Goal: Information Seeking & Learning: Compare options

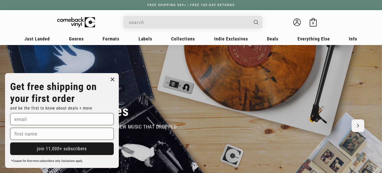
click at [140, 21] on input "When autocomplete results are available use up and down arrows to review and en…" at bounding box center [189, 22] width 120 height 10
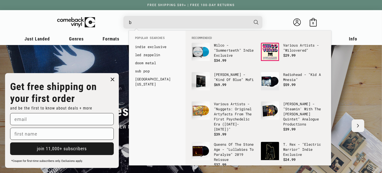
click at [140, 21] on input "b" at bounding box center [189, 22] width 120 height 10
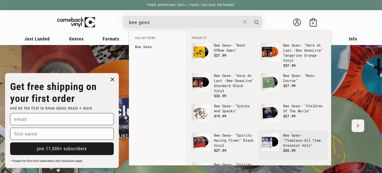
scroll to position [0, 382]
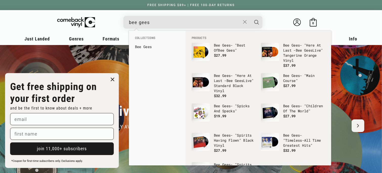
type input "bee gees"
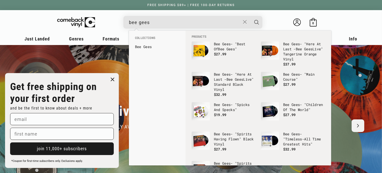
click at [113, 78] on circle "Close dialog" at bounding box center [112, 79] width 7 height 7
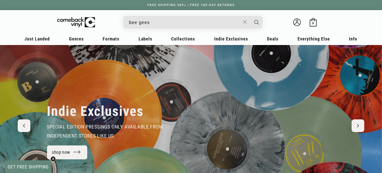
click at [155, 22] on input "bee gees" at bounding box center [185, 22] width 112 height 10
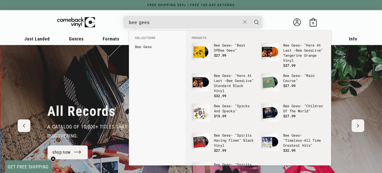
scroll to position [0, 765]
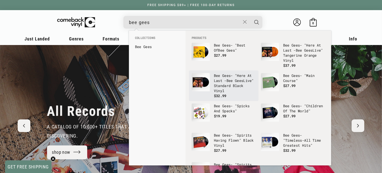
click at [226, 80] on p "Bee Gees - "Here At Last - Bee Gees Live" Standard Black Vinyl" at bounding box center [235, 83] width 42 height 20
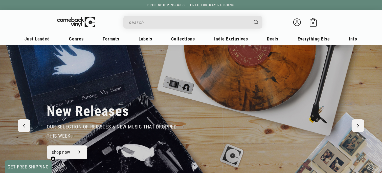
click at [195, 20] on input "When autocomplete results are available use up and down arrows to review and en…" at bounding box center [189, 22] width 120 height 10
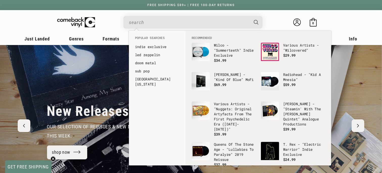
click at [160, 21] on input "When autocomplete results are available use up and down arrows to review and en…" at bounding box center [189, 22] width 120 height 10
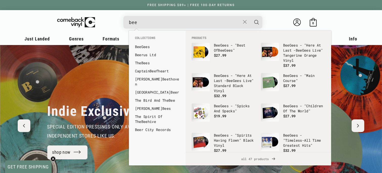
scroll to position [0, 382]
type input "bee"
click at [146, 48] on link "Bee Gees" at bounding box center [157, 46] width 45 height 5
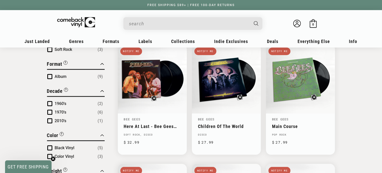
scroll to position [177, 0]
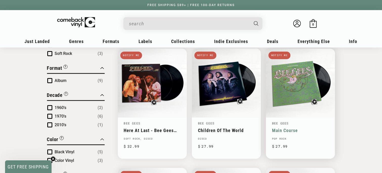
click at [294, 128] on link "Main Course" at bounding box center [300, 130] width 57 height 5
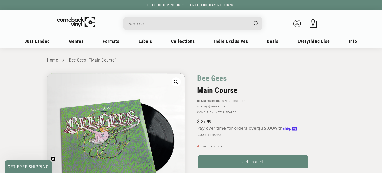
click at [144, 22] on input "When autocomplete results are available use up and down arrows to review and en…" at bounding box center [189, 23] width 120 height 10
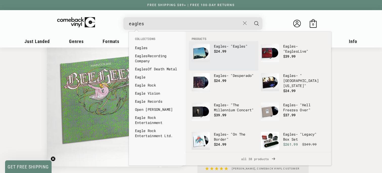
type input "eagles"
click at [203, 49] on img "Products" at bounding box center [201, 53] width 18 height 18
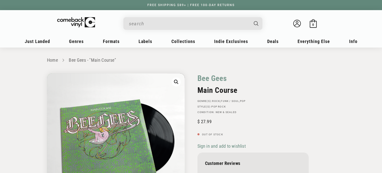
scroll to position [51, 0]
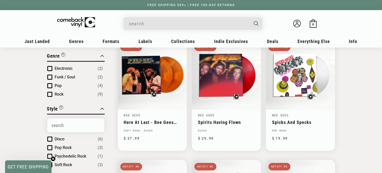
scroll to position [25, 0]
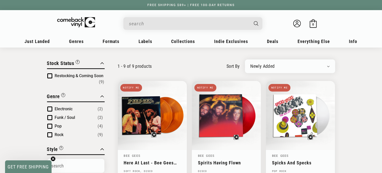
click at [173, 23] on input "When autocomplete results are available use up and down arrows to review and en…" at bounding box center [189, 23] width 120 height 10
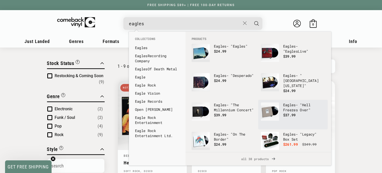
type input "eagles"
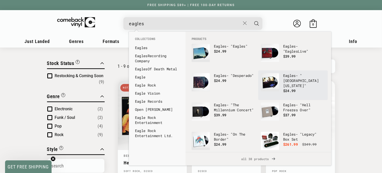
click at [294, 80] on p "Eagles - "Hotel California"" at bounding box center [304, 80] width 42 height 15
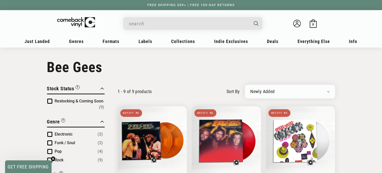
click at [152, 22] on input "When autocomplete results are available use up and down arrows to review and en…" at bounding box center [189, 23] width 120 height 10
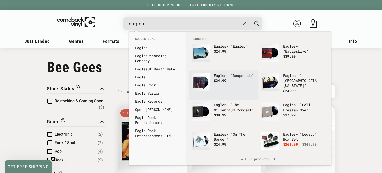
type input "eagles"
click at [212, 75] on link "Eagles - "Desperado" $24.99" at bounding box center [224, 85] width 64 height 24
